Goal: Task Accomplishment & Management: Manage account settings

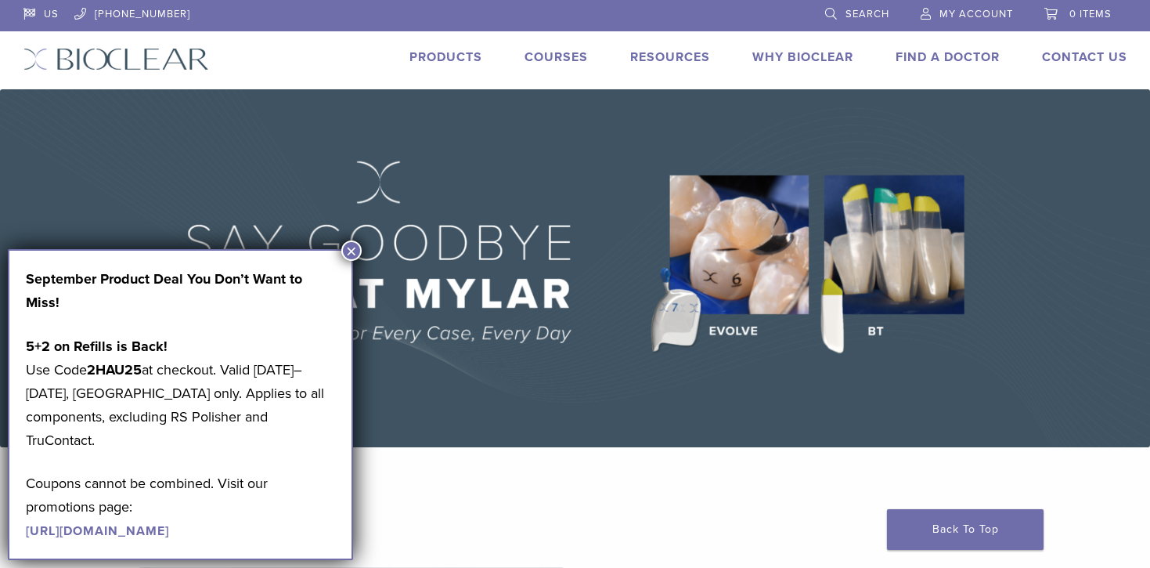
click at [348, 251] on button "×" at bounding box center [351, 250] width 20 height 20
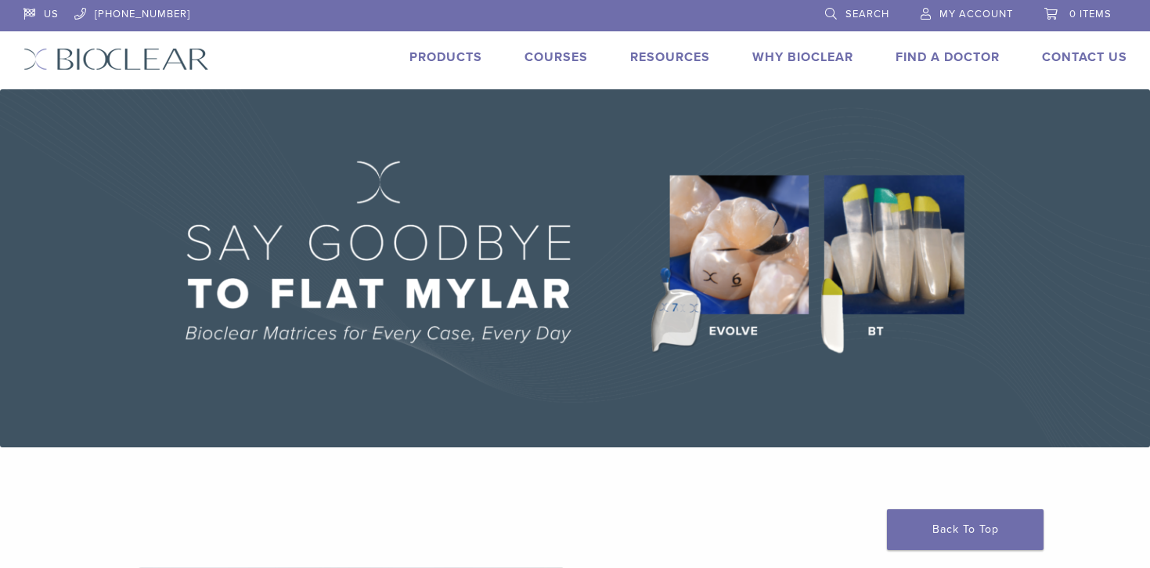
click at [988, 6] on link "My Account" at bounding box center [967, 11] width 92 height 23
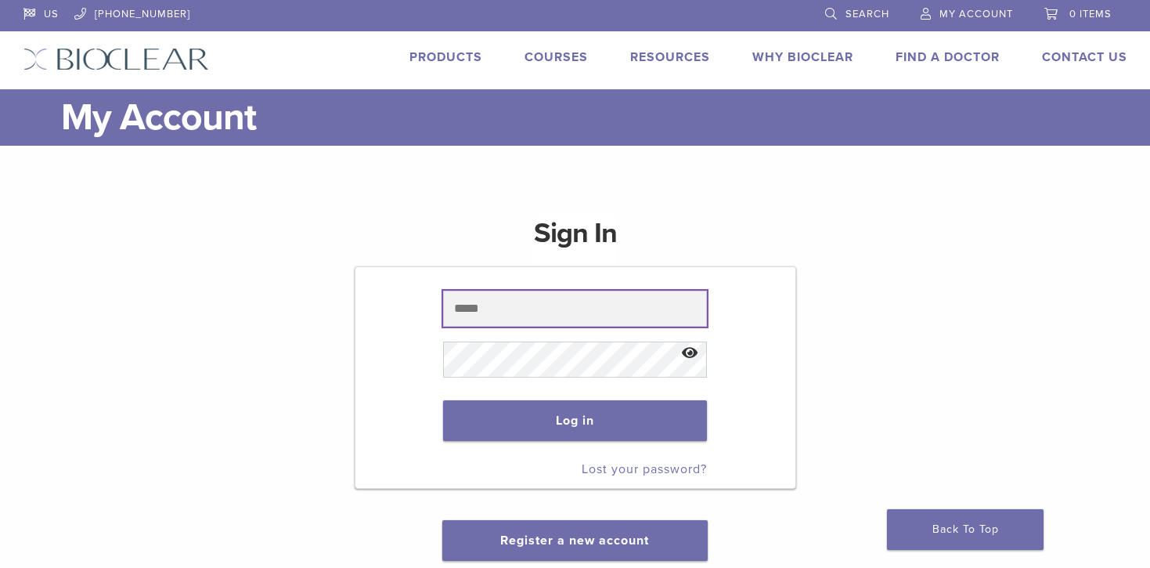
click at [484, 316] on input "text" at bounding box center [575, 308] width 264 height 36
type input "**********"
